Goal: Task Accomplishment & Management: Manage account settings

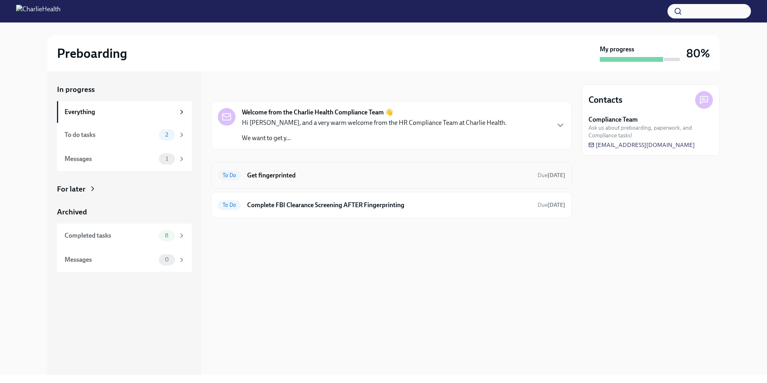
click at [432, 175] on h6 "Get fingerprinted" at bounding box center [389, 175] width 284 height 9
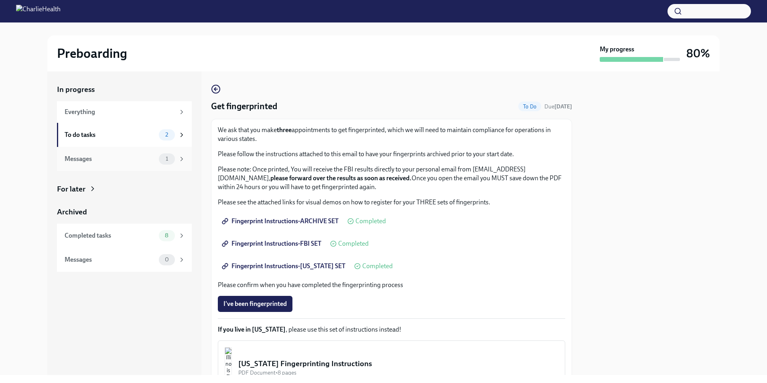
click at [124, 155] on div "Messages" at bounding box center [110, 159] width 91 height 9
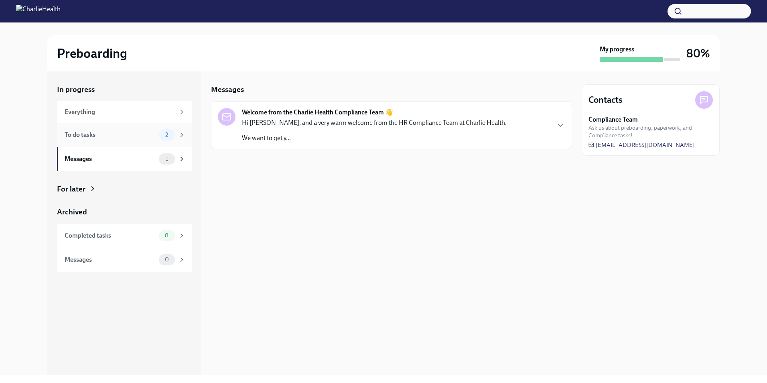
click at [129, 142] on div "To do tasks 2" at bounding box center [124, 135] width 135 height 24
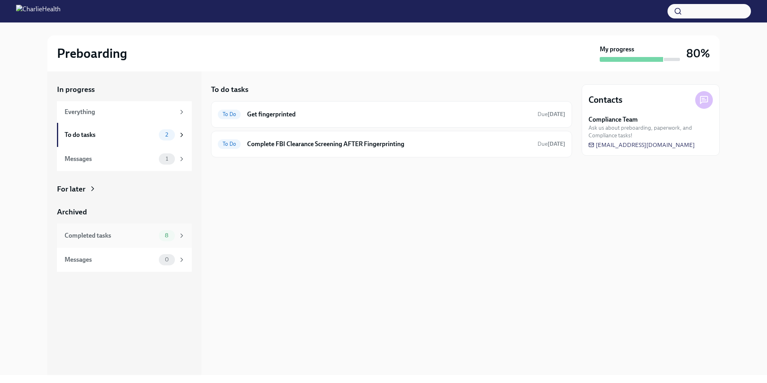
click at [149, 242] on div "Completed tasks 8" at bounding box center [124, 236] width 135 height 24
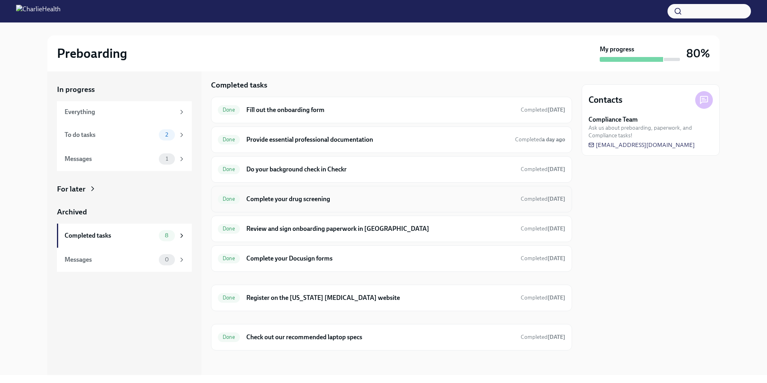
scroll to position [6, 0]
click at [140, 165] on div "Messages 1" at bounding box center [124, 159] width 135 height 24
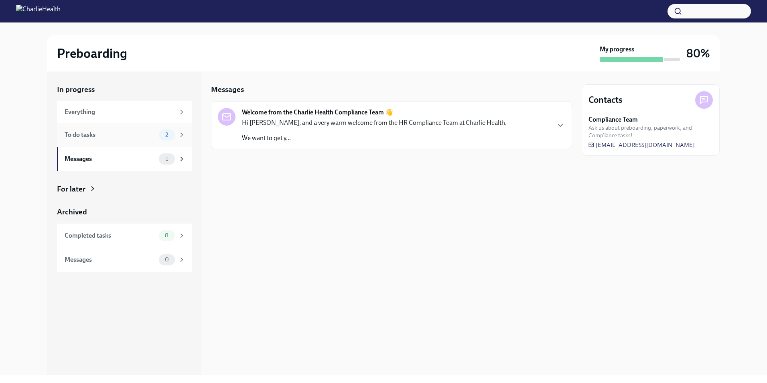
click at [140, 142] on div "To do tasks 2" at bounding box center [124, 135] width 135 height 24
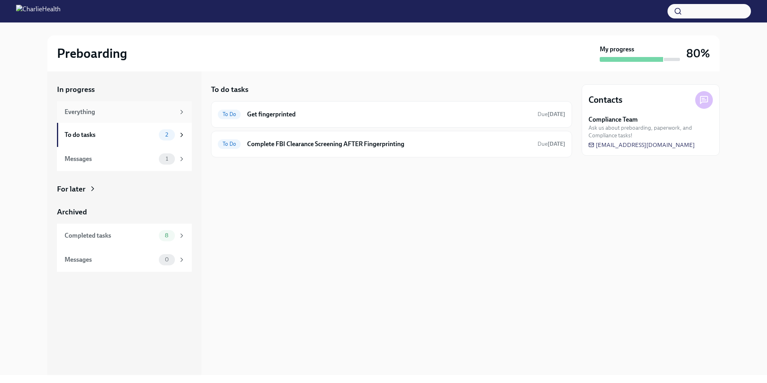
click at [133, 116] on div "Everything" at bounding box center [124, 112] width 135 height 22
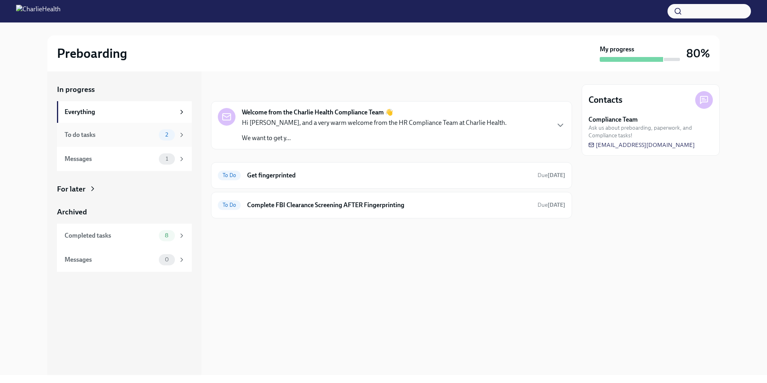
click at [137, 143] on div "To do tasks 2" at bounding box center [124, 135] width 135 height 24
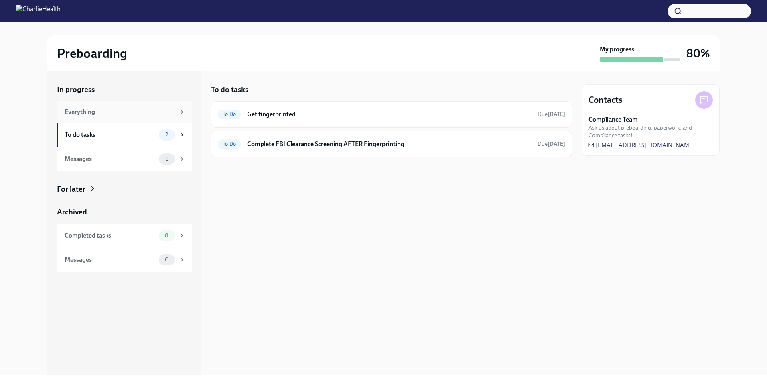
click at [123, 115] on div "Everything" at bounding box center [120, 112] width 110 height 9
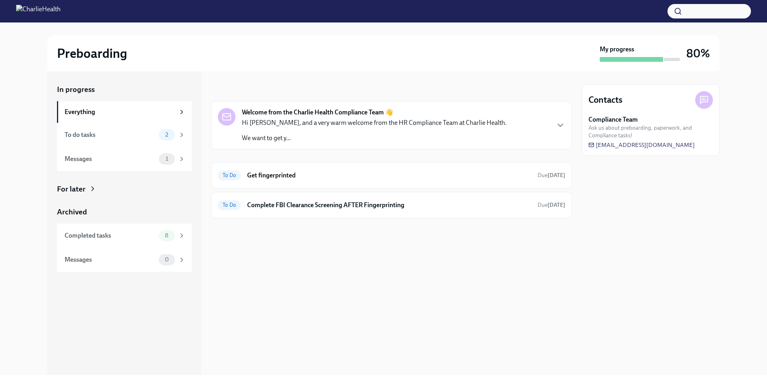
click at [61, 12] on img at bounding box center [38, 11] width 45 height 13
